Goal: Browse casually

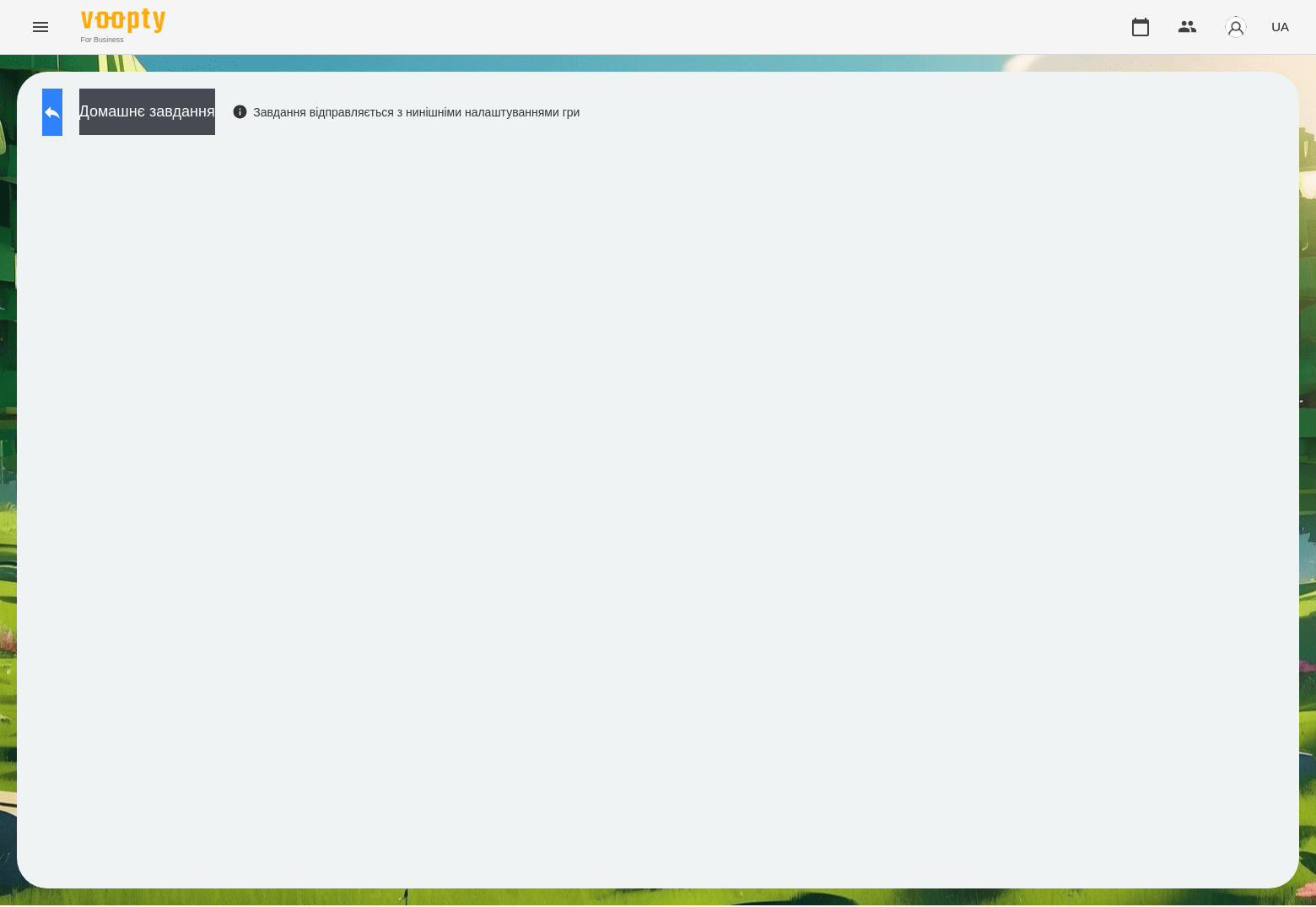
click at [63, 111] on icon at bounding box center [52, 112] width 20 height 20
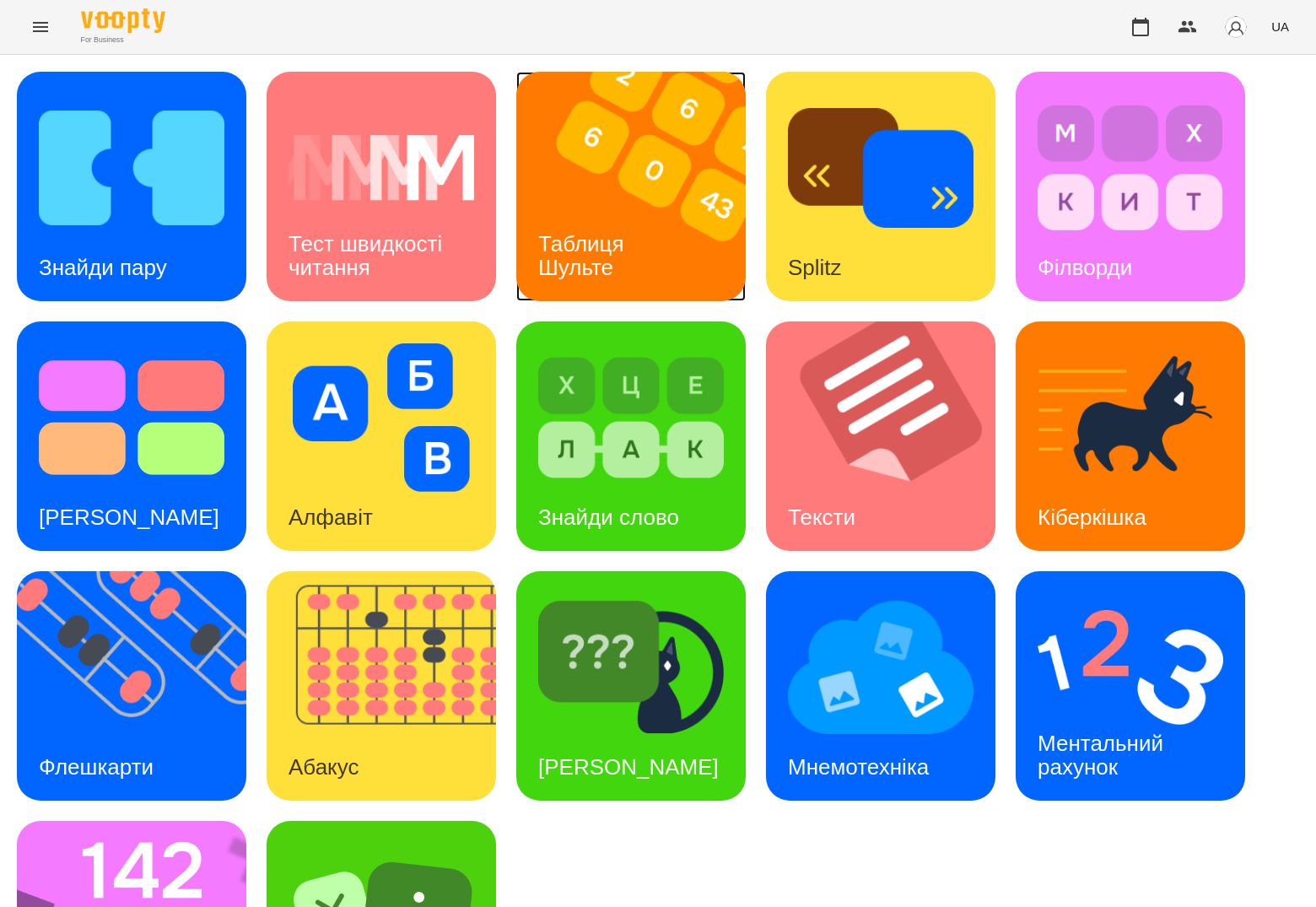
click at [667, 227] on img at bounding box center [641, 186] width 250 height 229
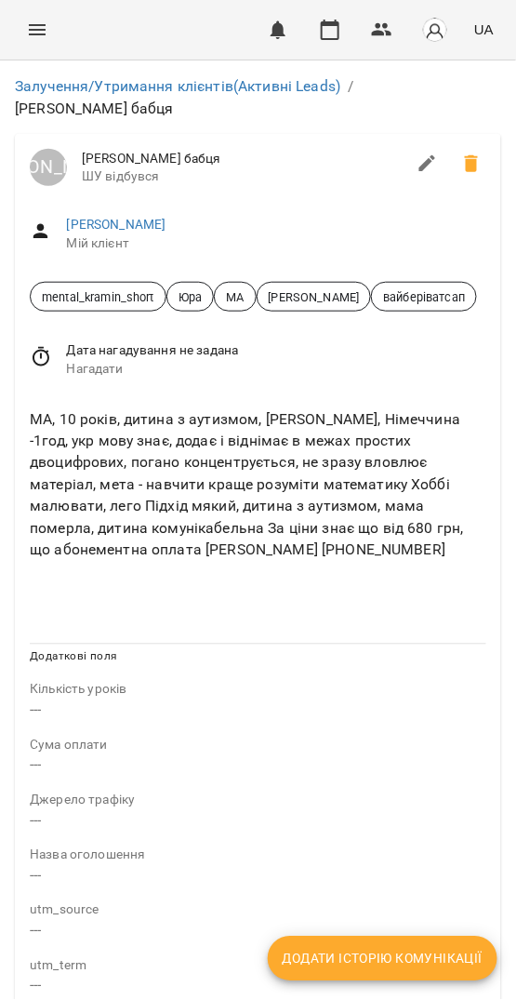
scroll to position [1462, 0]
